Goal: Task Accomplishment & Management: Manage account settings

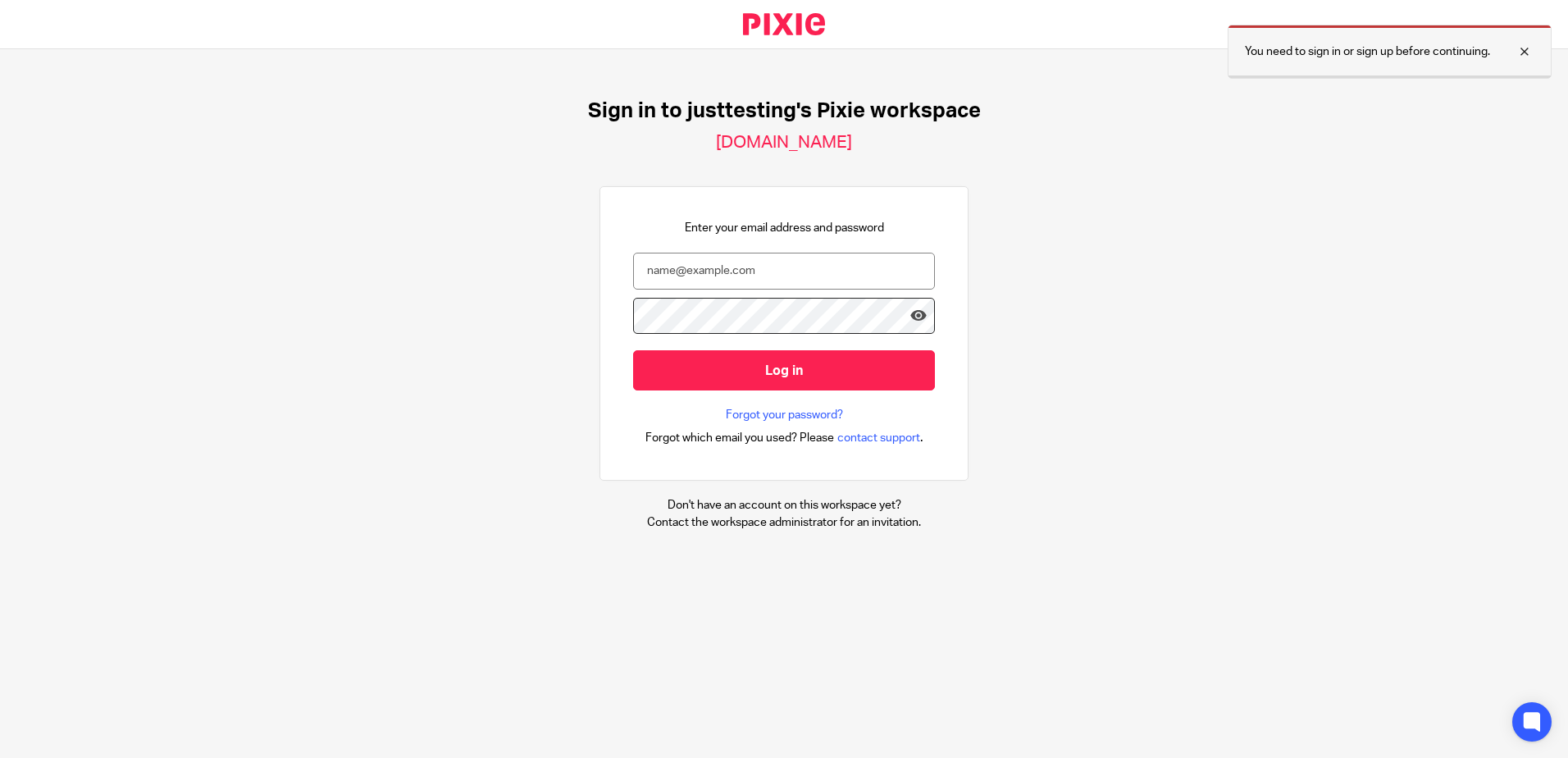
click at [1524, 50] on div at bounding box center [1511, 52] width 44 height 20
click at [743, 279] on input "email" at bounding box center [783, 272] width 302 height 37
paste input "Dante163505020****"
type input "Dante163505020****"
drag, startPoint x: 763, startPoint y: 276, endPoint x: 552, endPoint y: 256, distance: 211.9
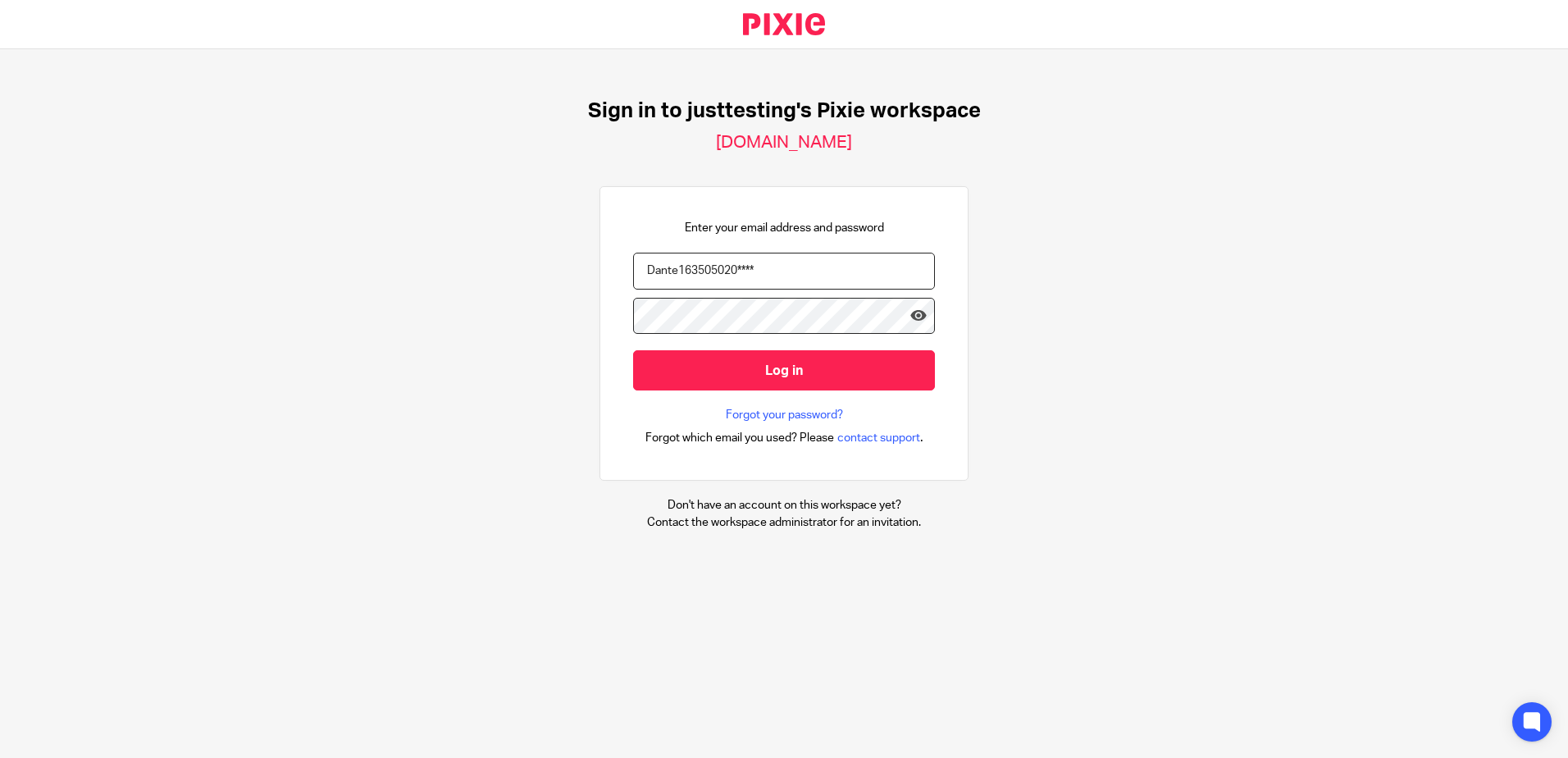
click at [552, 256] on div "Sign in to justtesting's Pixie workspace [DOMAIN_NAME] Enter your email address…" at bounding box center [784, 314] width 1568 height 530
click at [853, 274] on input "email" at bounding box center [783, 272] width 302 height 37
paste input "[PERSON_NAME][EMAIL_ADDRESS][PERSON_NAME][DOMAIN_NAME]"
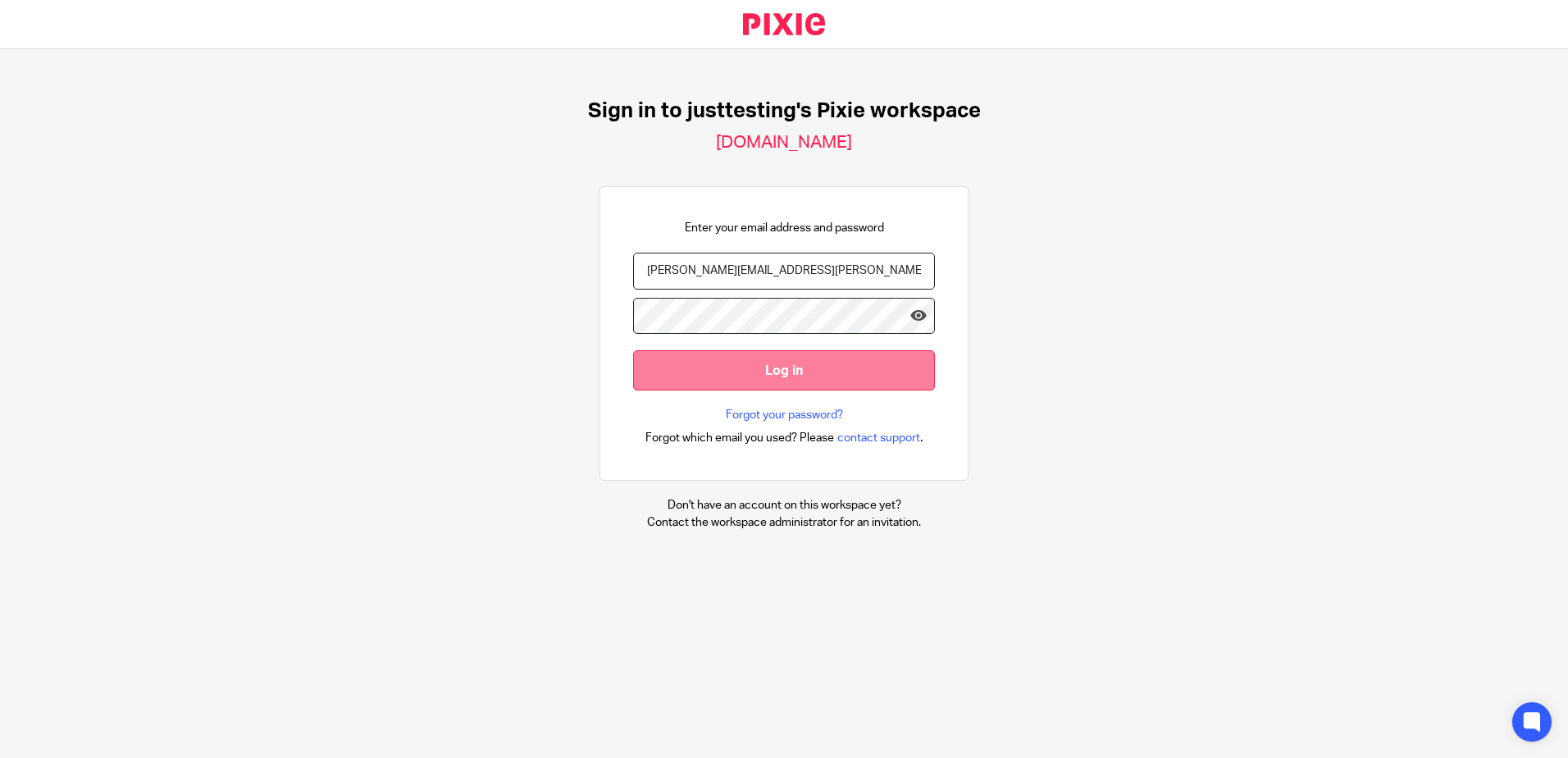
type input "[PERSON_NAME][EMAIL_ADDRESS][PERSON_NAME][DOMAIN_NAME]"
click at [793, 374] on input "Log in" at bounding box center [783, 370] width 302 height 40
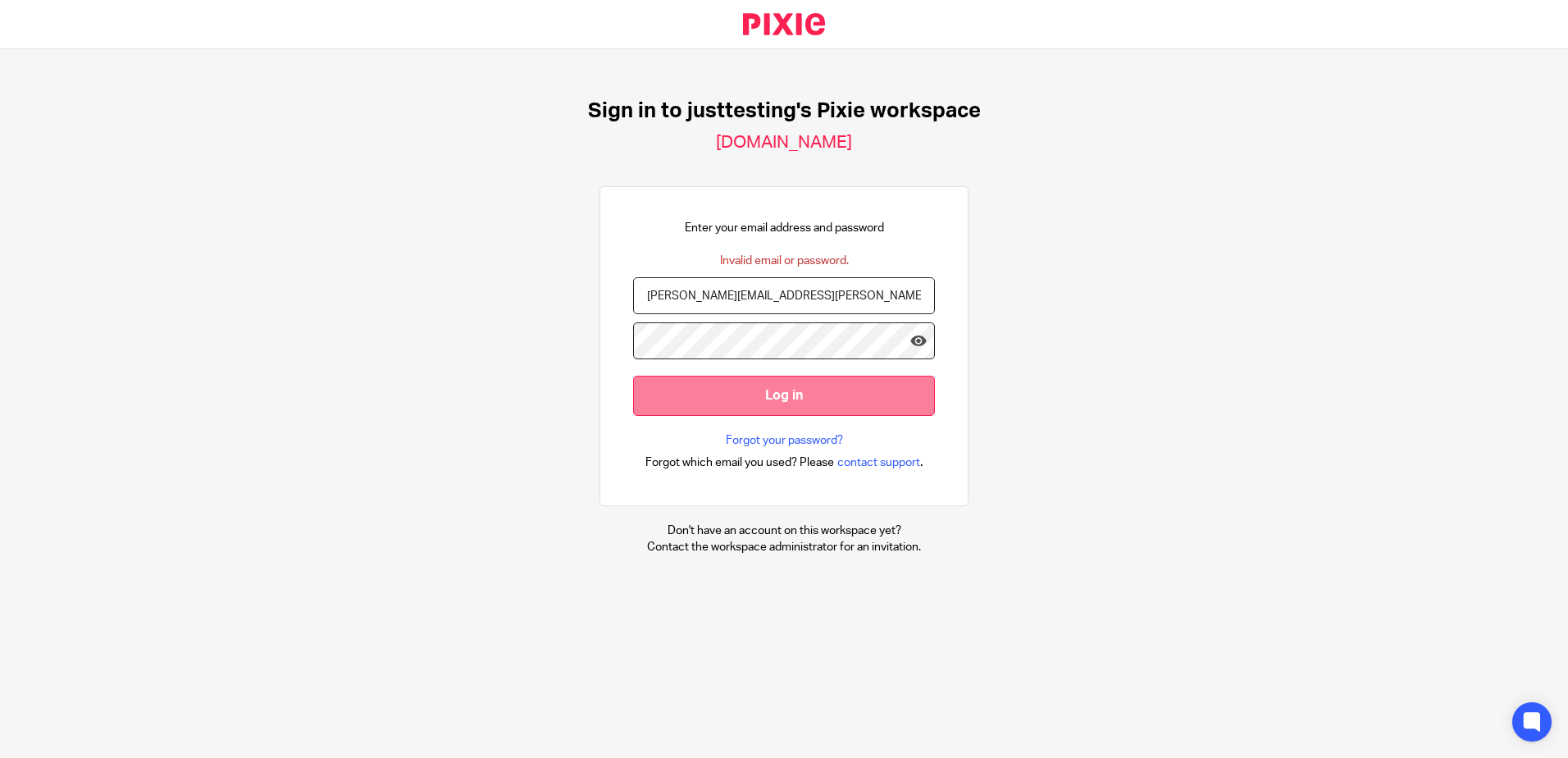
click at [772, 404] on input "Log in" at bounding box center [783, 396] width 302 height 40
click at [878, 382] on input "Log in" at bounding box center [783, 396] width 302 height 40
click at [663, 407] on input "Log in" at bounding box center [783, 396] width 302 height 40
click at [785, 393] on input "Log in" at bounding box center [783, 396] width 302 height 40
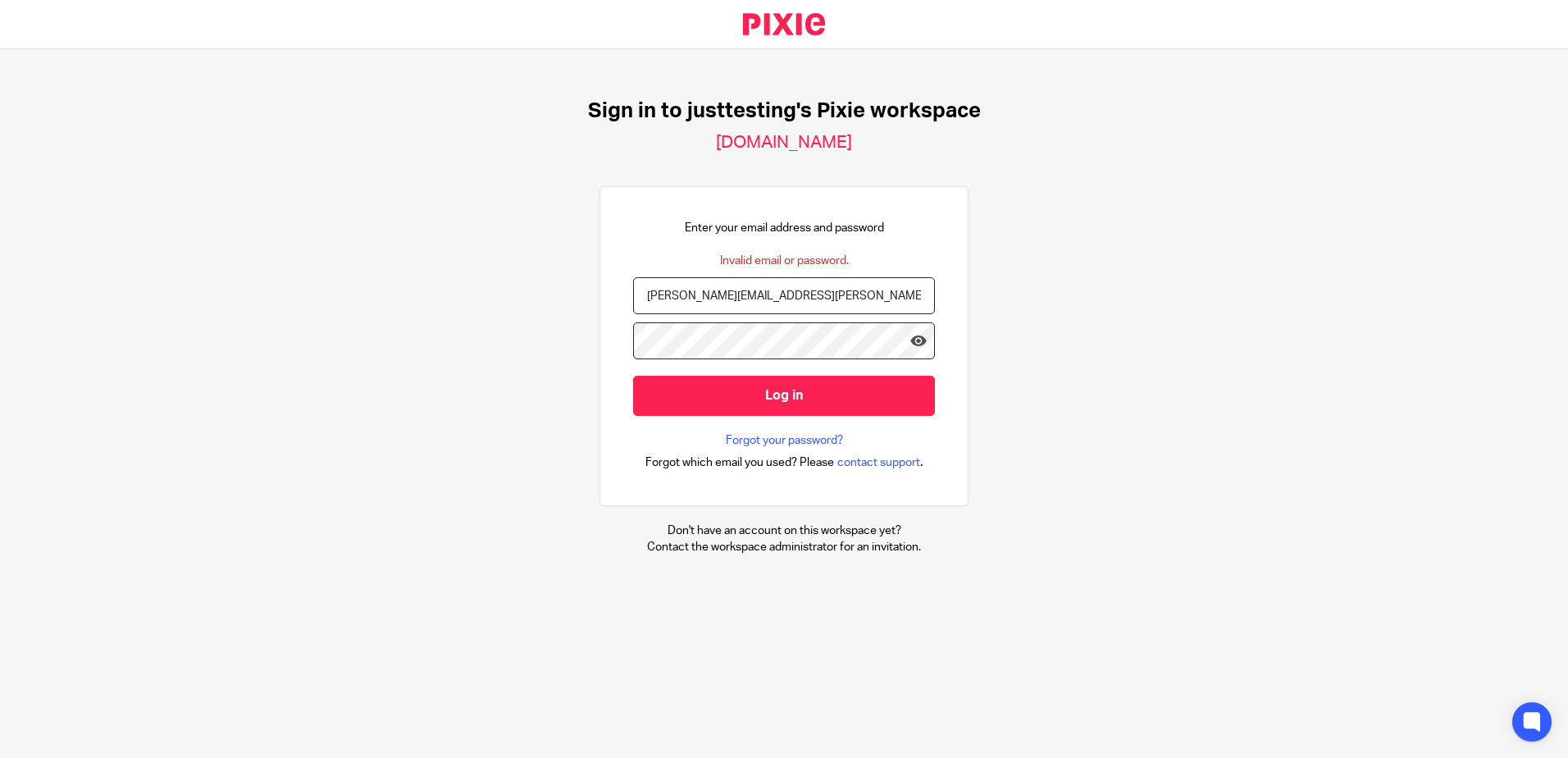
click at [634, 296] on input "[PERSON_NAME][EMAIL_ADDRESS][PERSON_NAME][DOMAIN_NAME]" at bounding box center [783, 296] width 302 height 37
click at [1349, 442] on div "Sign in to justtesting's Pixie workspace justtesting.usepixie.net Enter your em…" at bounding box center [784, 326] width 1568 height 556
